Goal: Information Seeking & Learning: Learn about a topic

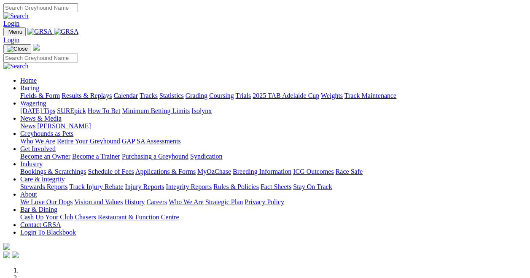
click at [47, 92] on link "Fields & Form" at bounding box center [40, 95] width 40 height 7
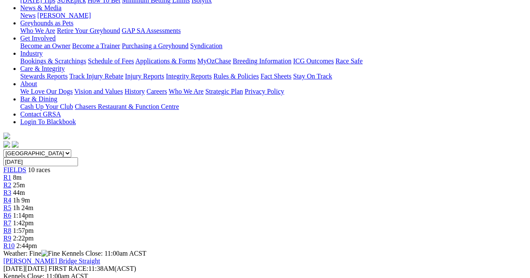
scroll to position [125, 0]
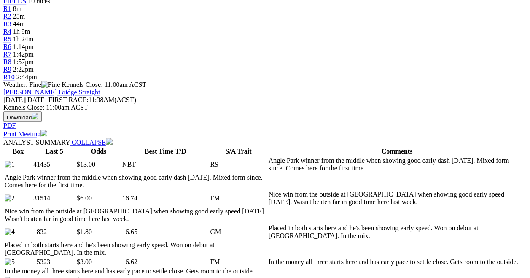
scroll to position [294, 0]
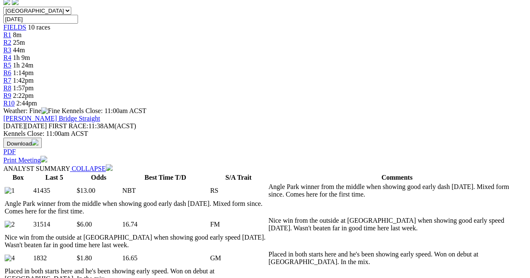
scroll to position [266, 10]
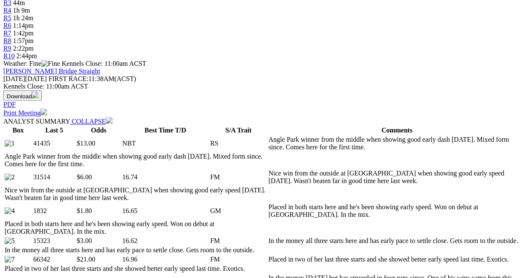
scroll to position [302, 10]
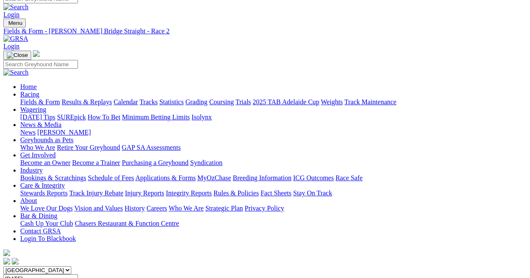
scroll to position [0, 10]
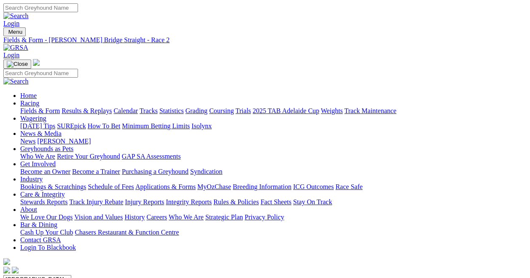
click at [46, 115] on link "Wagering" at bounding box center [33, 118] width 26 height 7
click at [62, 130] on link "News & Media" at bounding box center [40, 133] width 41 height 7
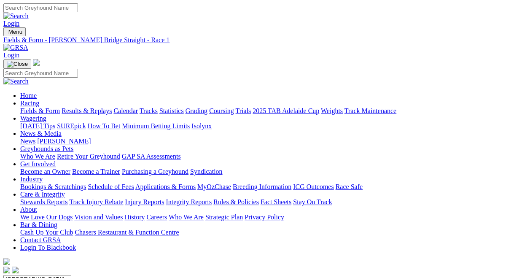
click at [47, 107] on link "Fields & Form" at bounding box center [40, 110] width 40 height 7
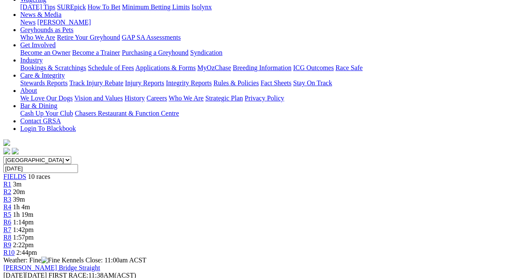
scroll to position [118, 0]
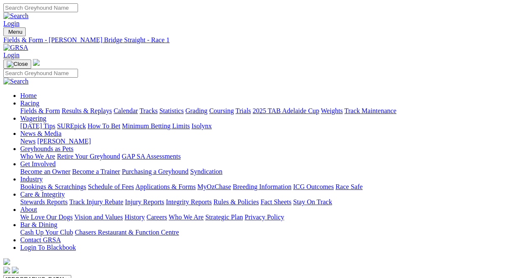
click at [104, 107] on link "Results & Replays" at bounding box center [87, 110] width 50 height 7
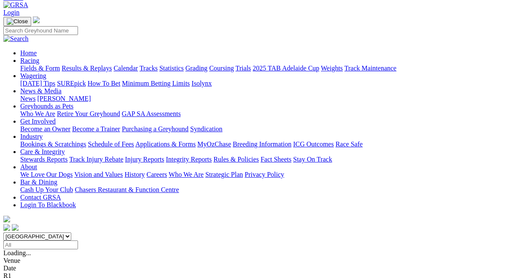
scroll to position [35, 0]
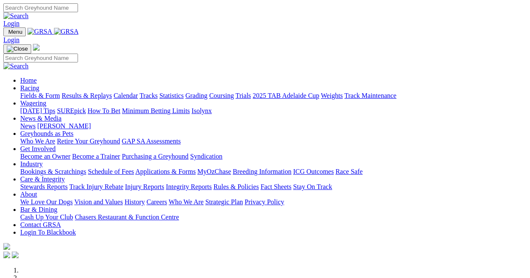
click at [39, 84] on link "Racing" at bounding box center [29, 87] width 19 height 7
click at [106, 92] on link "Results & Replays" at bounding box center [87, 95] width 50 height 7
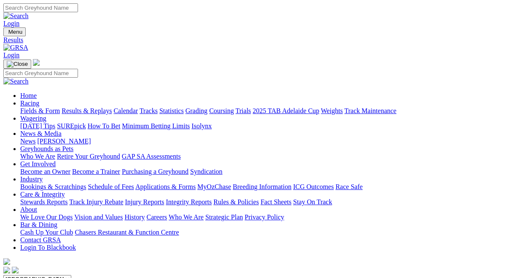
click at [28, 107] on link "Fields & Form" at bounding box center [40, 110] width 40 height 7
